Goal: Transaction & Acquisition: Book appointment/travel/reservation

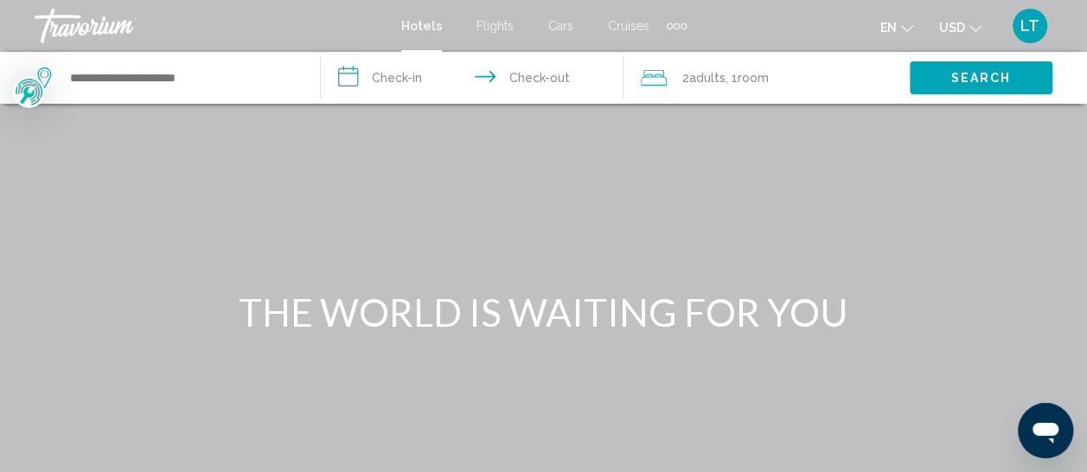
click at [409, 24] on span "Hotels" at bounding box center [421, 26] width 41 height 14
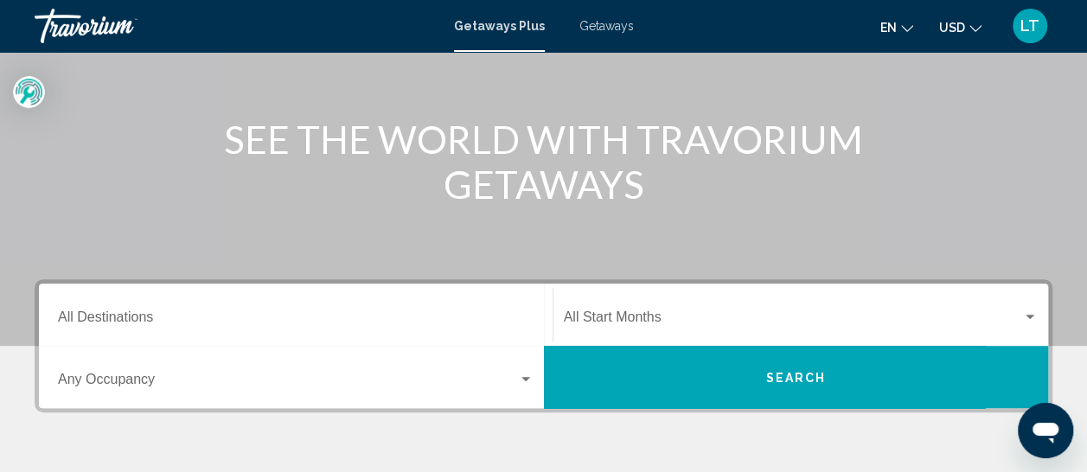
scroll to position [86, 0]
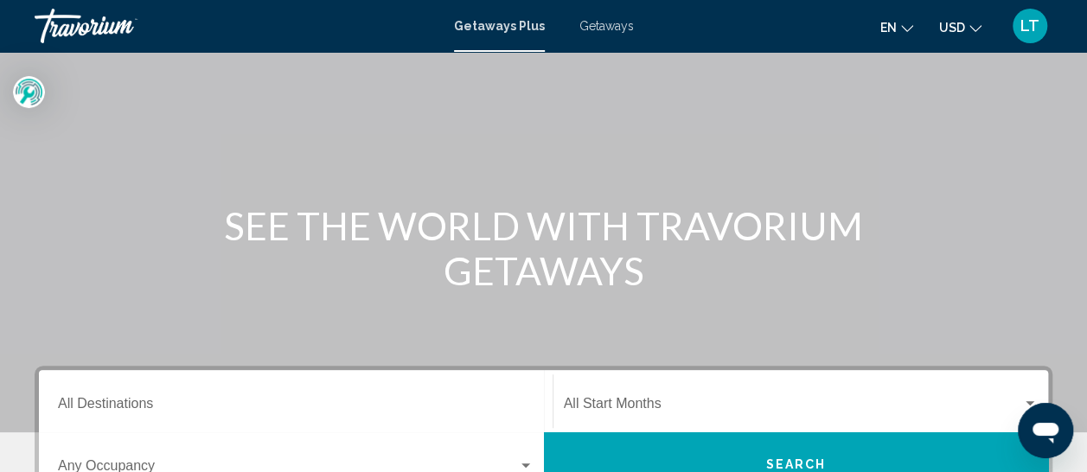
drag, startPoint x: 582, startPoint y: 130, endPoint x: 579, endPoint y: 120, distance: 9.9
drag, startPoint x: 579, startPoint y: 120, endPoint x: 593, endPoint y: 22, distance: 98.7
click at [593, 22] on span "Getaways" at bounding box center [606, 26] width 54 height 14
